Goal: Task Accomplishment & Management: Complete application form

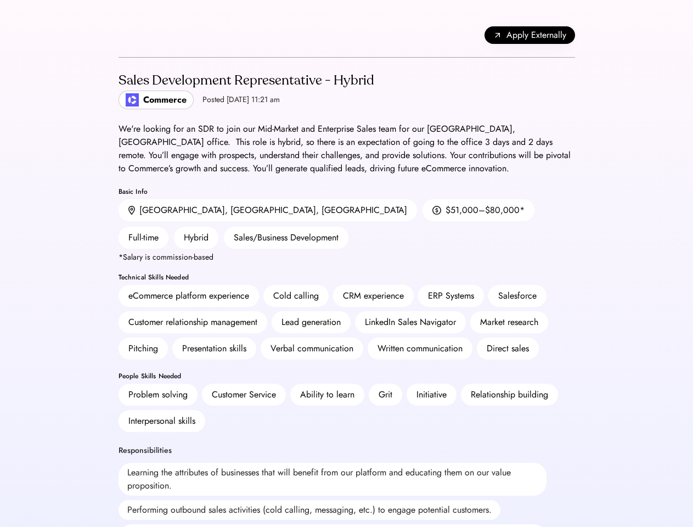
click at [346, 289] on div "CRM experience" at bounding box center [373, 295] width 61 height 13
click at [347, 289] on div "CRM experience" at bounding box center [373, 295] width 61 height 13
click at [347, 35] on div "Apply Externally" at bounding box center [346, 35] width 456 height 44
click at [529, 35] on span "Apply Externally" at bounding box center [536, 35] width 60 height 13
click at [347, 311] on div "Lead generation" at bounding box center [311, 322] width 79 height 22
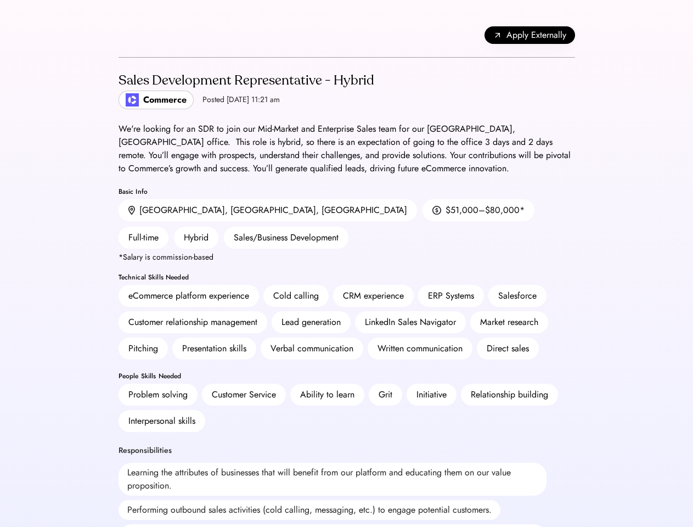
click at [347, 311] on div "Lead generation" at bounding box center [311, 322] width 79 height 22
click at [347, 90] on h2 "Sales Development Representative - Hybrid" at bounding box center [246, 81] width 256 height 20
click at [245, 90] on h2 "Sales Development Representative - Hybrid" at bounding box center [246, 81] width 256 height 20
click at [245, 81] on div "Sales Development Representative - Hybrid" at bounding box center [246, 81] width 256 height 18
click at [210, 100] on div "Posted [DATE] 11:21 am" at bounding box center [240, 99] width 77 height 11
